Goal: Contribute content

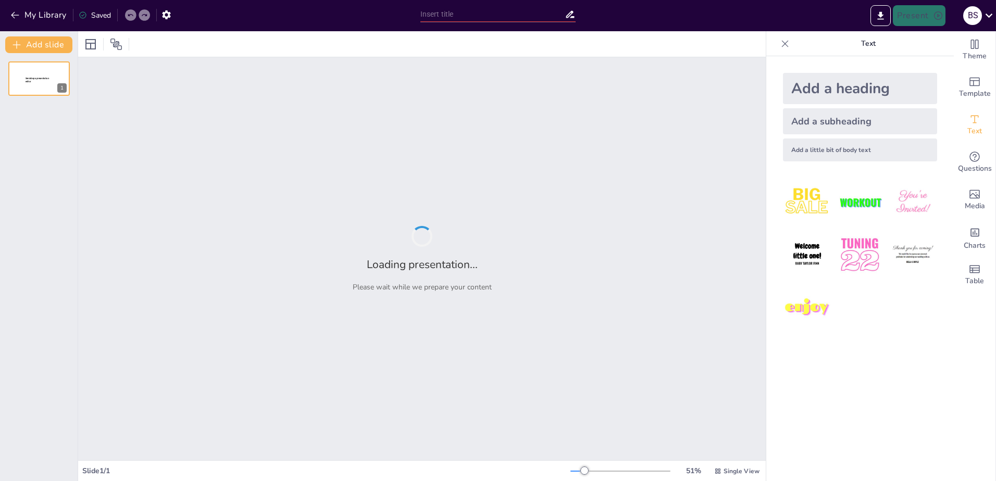
type input "New Sendsteps"
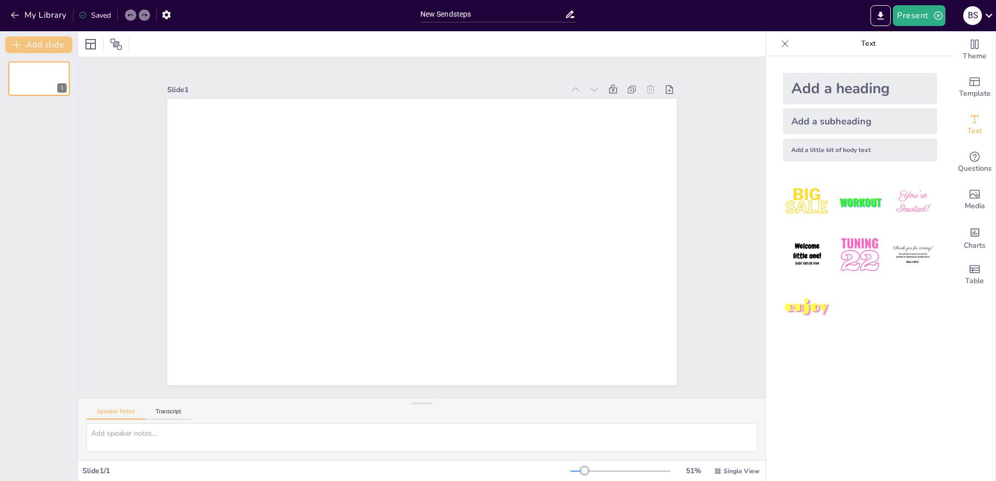
click at [45, 44] on button "Add slide" at bounding box center [38, 44] width 67 height 17
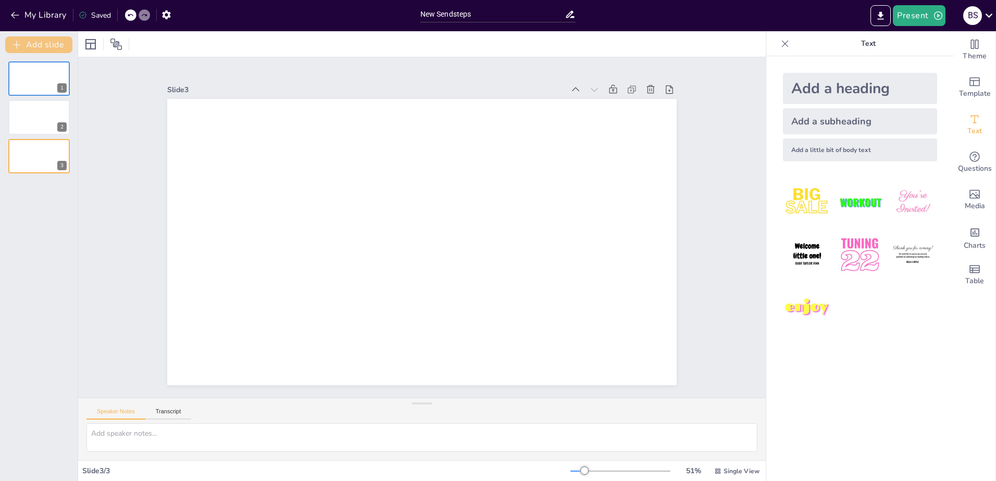
click at [45, 44] on button "Add slide" at bounding box center [38, 44] width 67 height 17
click at [45, 46] on button "Add slide" at bounding box center [38, 44] width 67 height 17
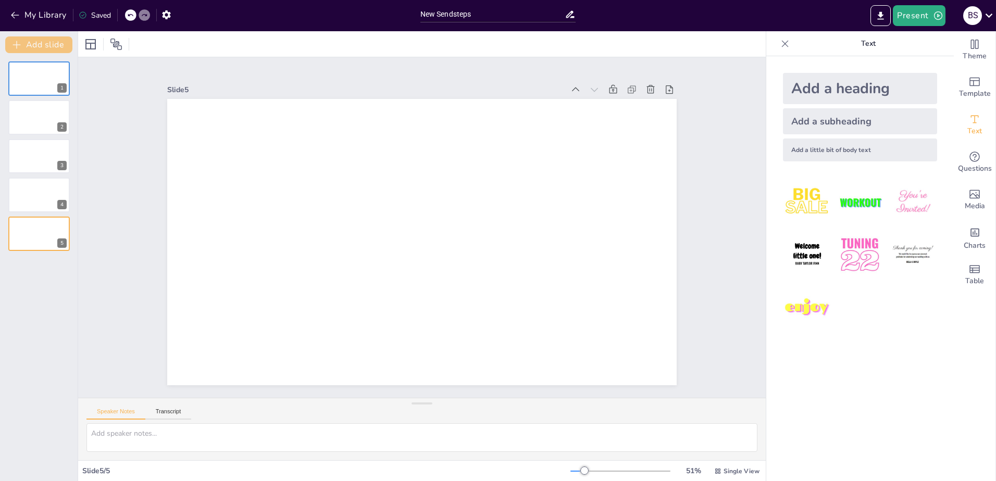
click at [45, 46] on button "Add slide" at bounding box center [38, 44] width 67 height 17
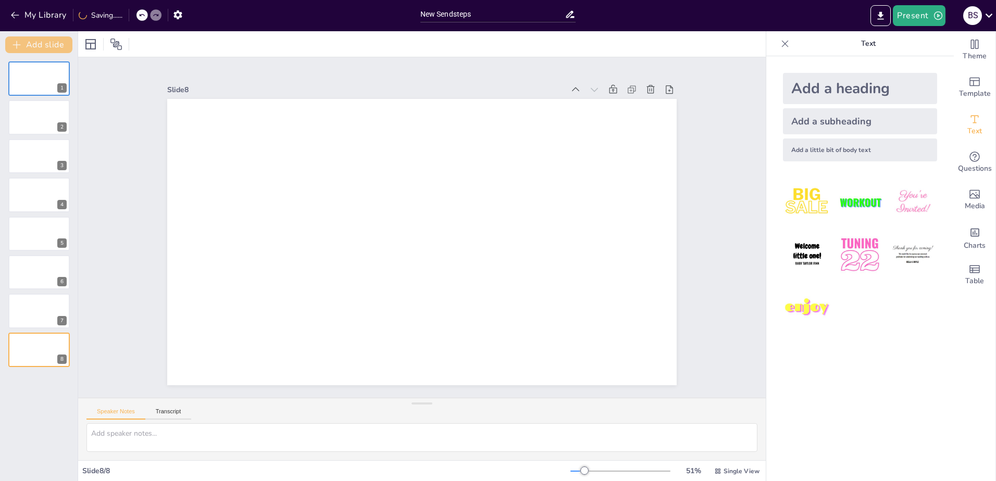
click at [45, 46] on button "Add slide" at bounding box center [38, 44] width 67 height 17
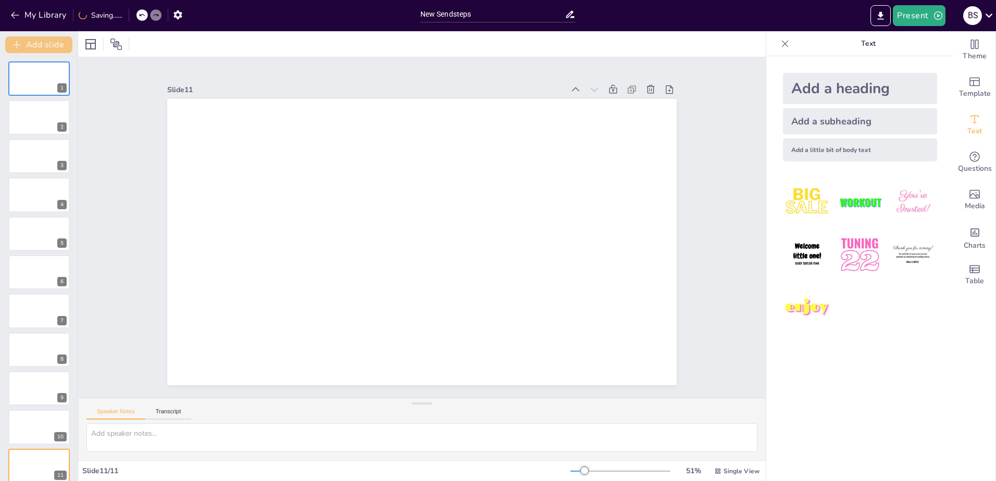
click at [45, 46] on button "Add slide" at bounding box center [38, 44] width 67 height 17
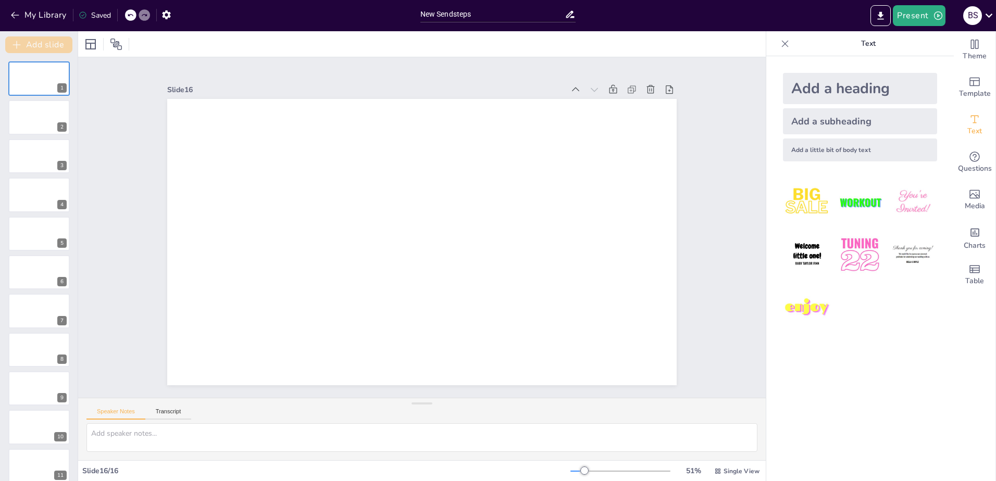
click at [45, 46] on button "Add slide" at bounding box center [38, 44] width 67 height 17
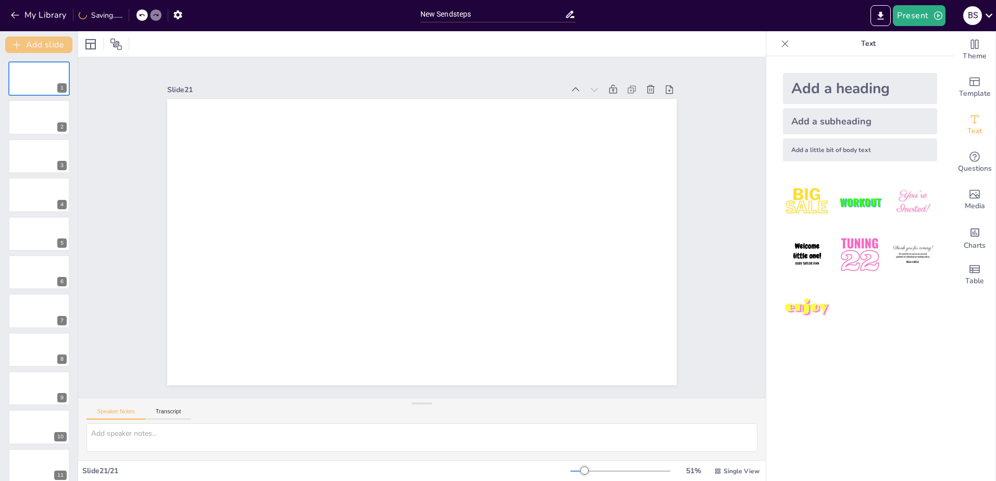
click at [45, 46] on button "Add slide" at bounding box center [38, 44] width 67 height 17
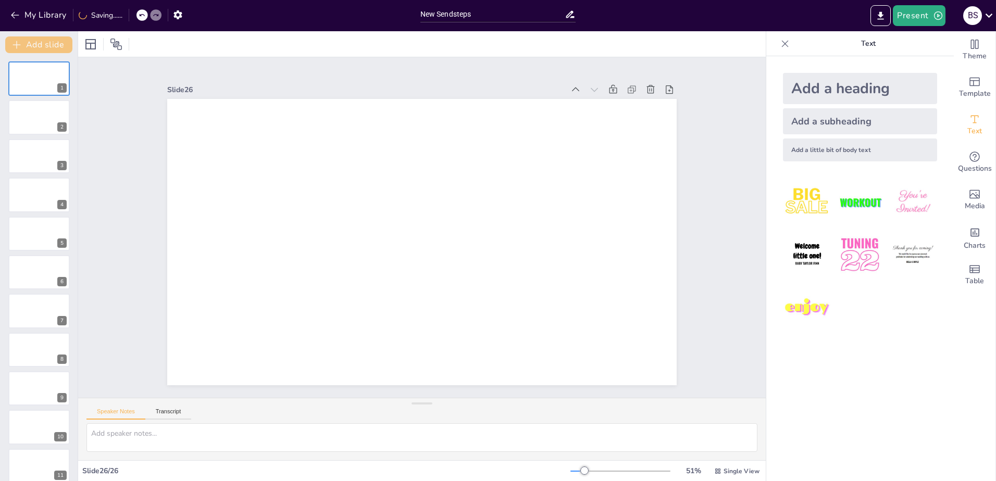
click at [45, 46] on button "Add slide" at bounding box center [38, 44] width 67 height 17
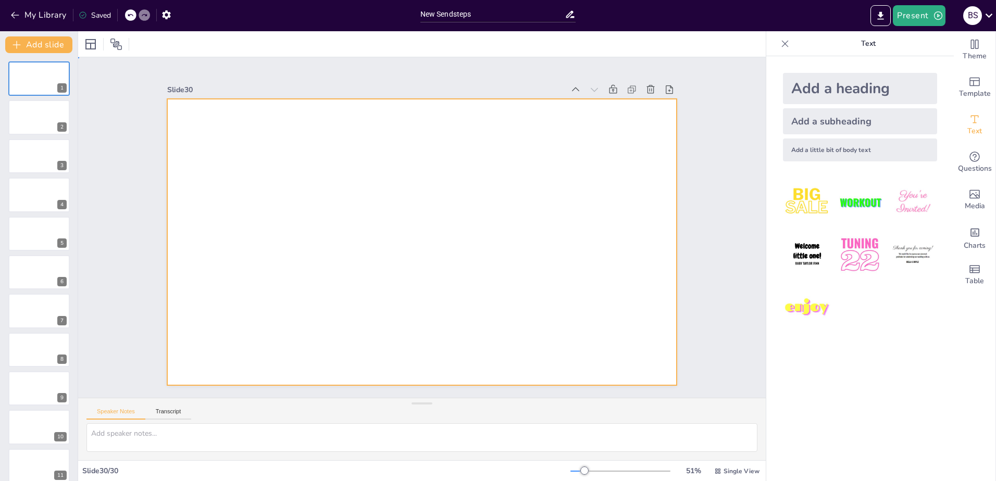
click at [420, 220] on div at bounding box center [421, 242] width 509 height 286
click at [35, 15] on button "My Library" at bounding box center [39, 15] width 63 height 17
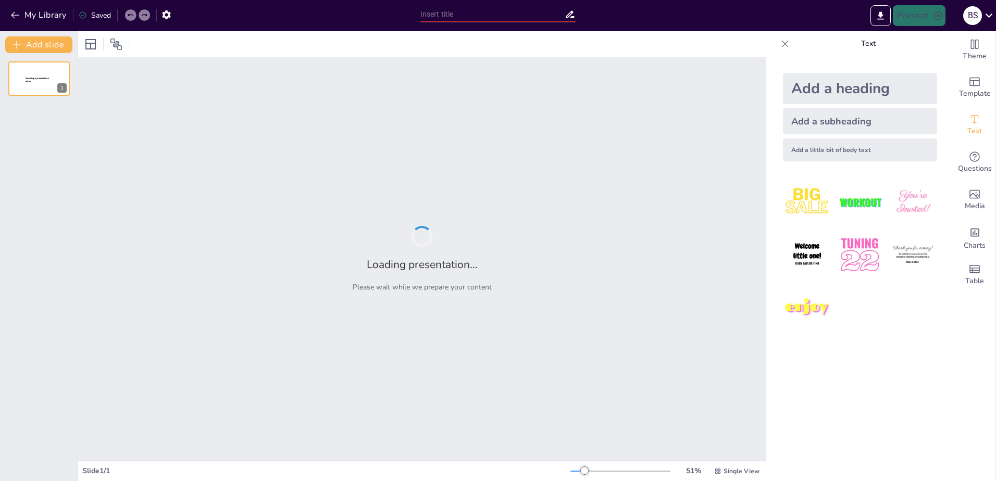
type input "New Sendsteps"
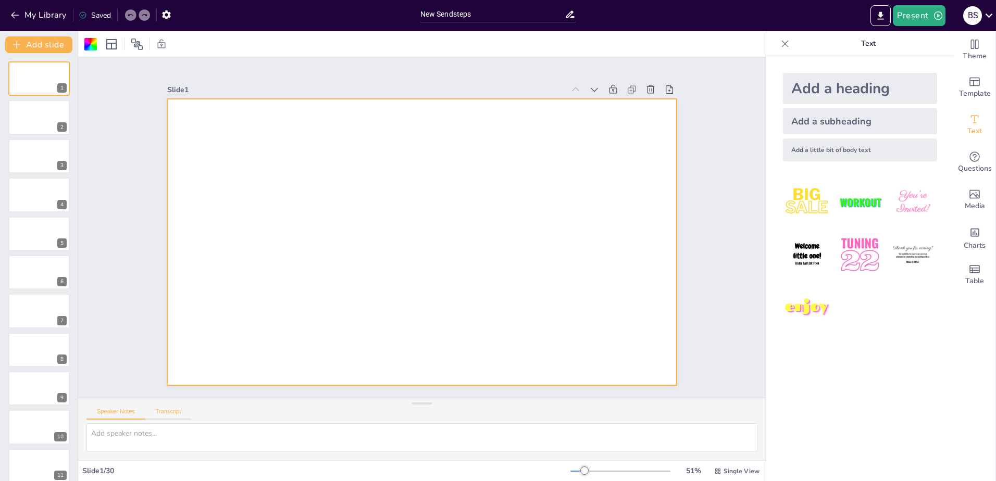
click at [168, 414] on button "Transcript" at bounding box center [168, 413] width 46 height 11
click at [128, 414] on button "Speaker Notes" at bounding box center [115, 413] width 59 height 11
click at [336, 203] on div at bounding box center [434, 220] width 502 height 584
